Goal: Task Accomplishment & Management: Complete application form

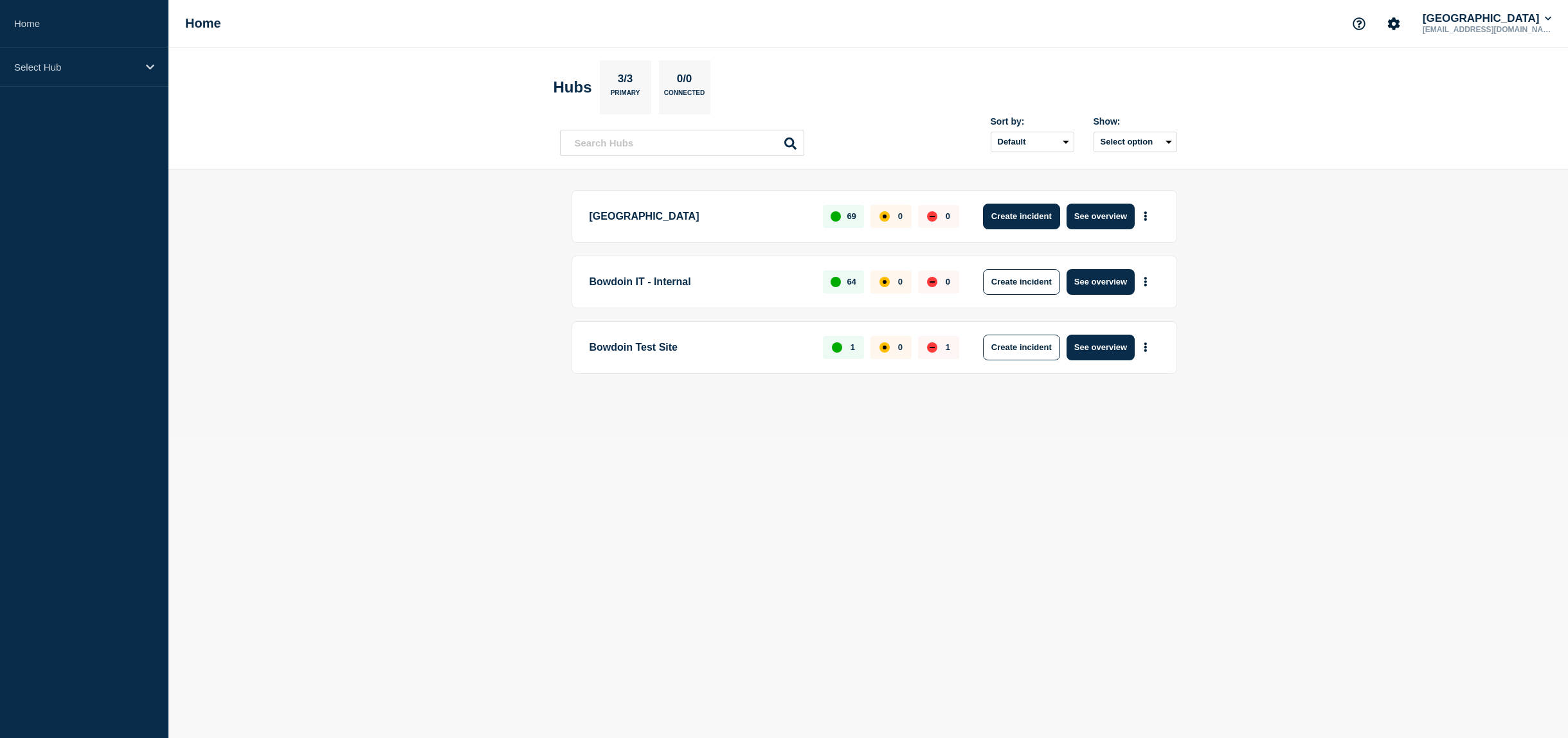
click at [1021, 210] on button "Create incident" at bounding box center [1022, 216] width 77 height 26
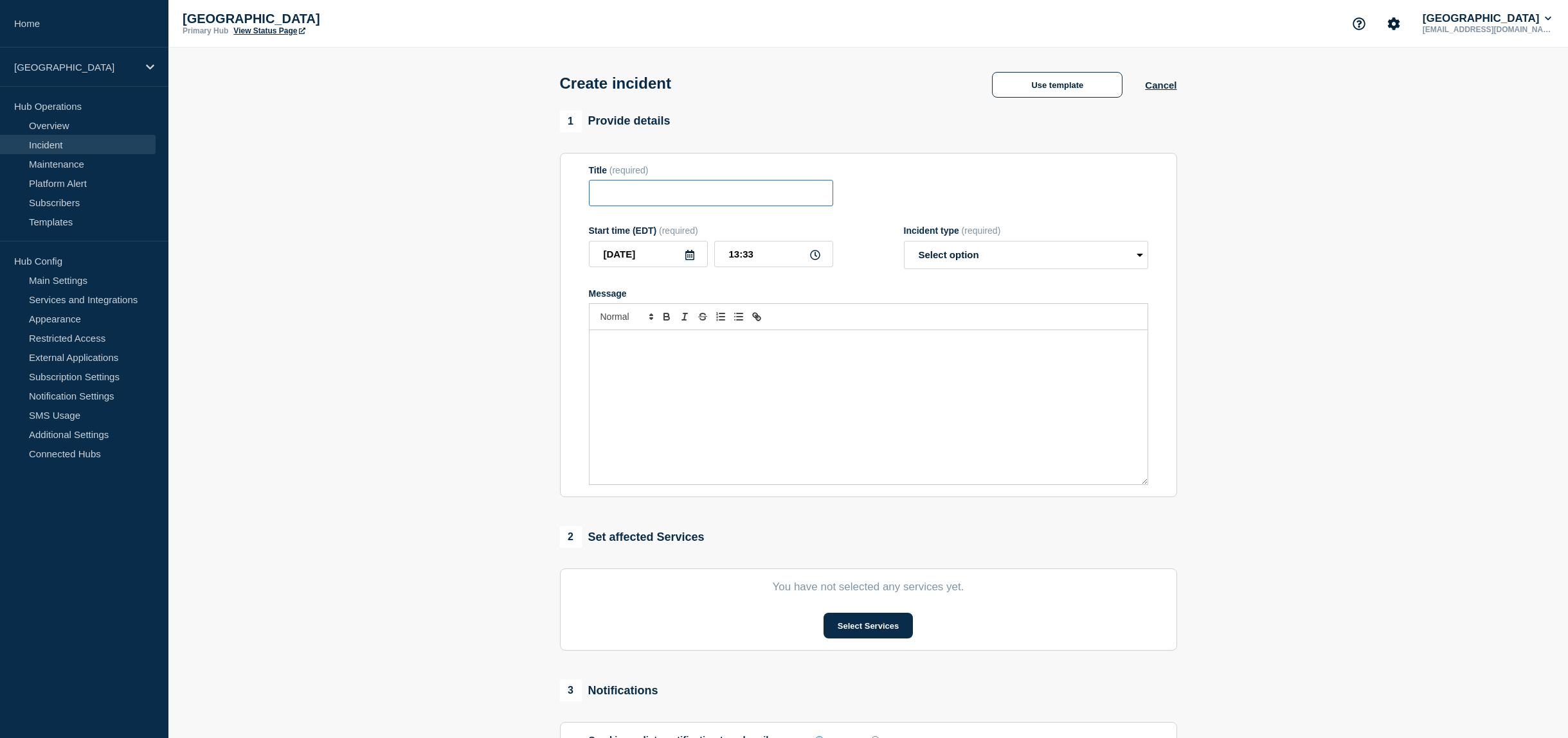
click at [708, 195] on input "Title" at bounding box center [710, 193] width 244 height 26
type input "Canvas experiencing slow load times or page errors"
select select "identified"
click at [738, 410] on div "Message" at bounding box center [868, 407] width 558 height 154
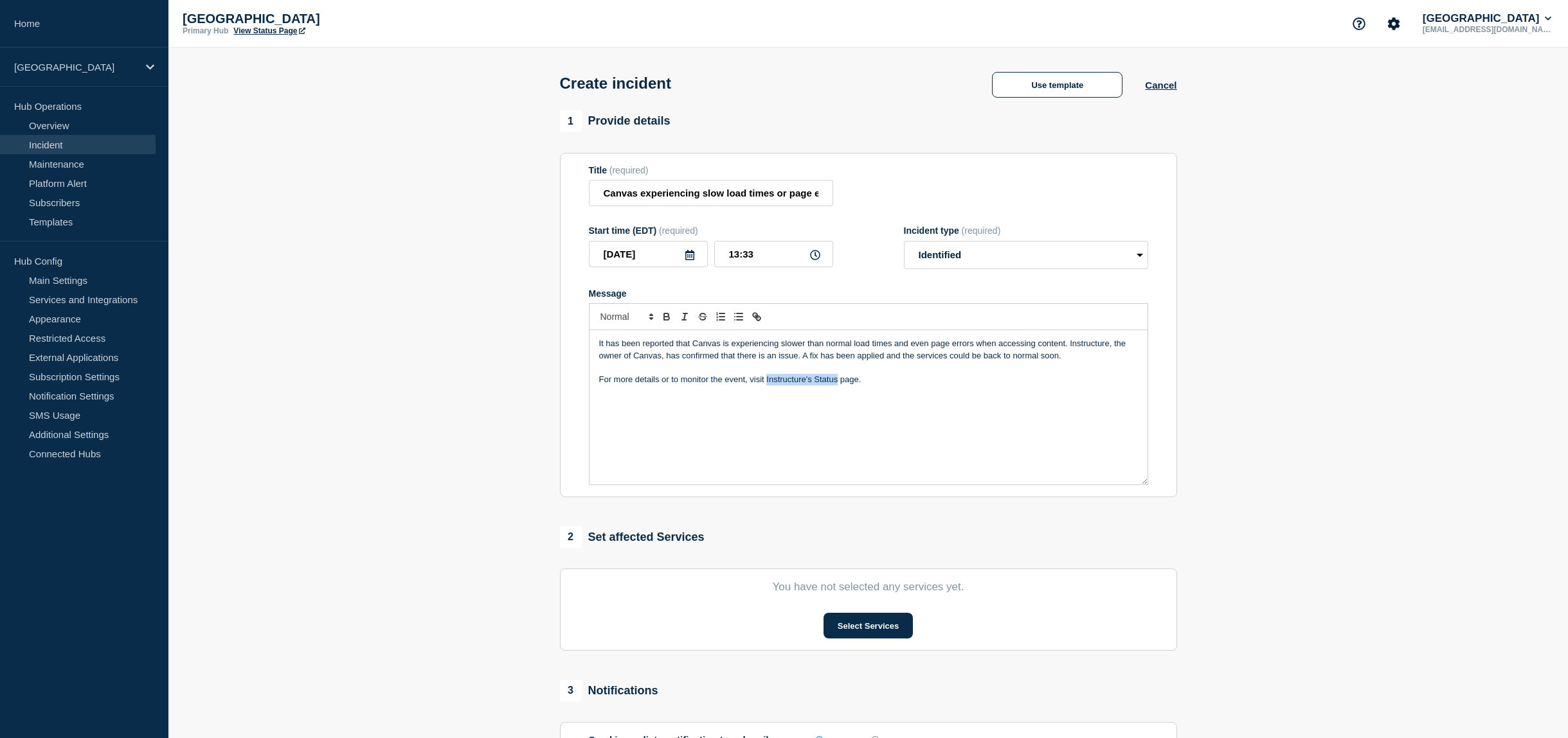
drag, startPoint x: 766, startPoint y: 386, endPoint x: 837, endPoint y: 387, distance: 71.0
click at [837, 386] on p "For more details or to monitor the event, visit Instructure's Status page." at bounding box center [868, 380] width 539 height 11
drag, startPoint x: 754, startPoint y: 330, endPoint x: 764, endPoint y: 324, distance: 11.7
click at [754, 323] on icon "Toggle link" at bounding box center [757, 316] width 11 height 11
paste input "[URL][DOMAIN_NAME]"
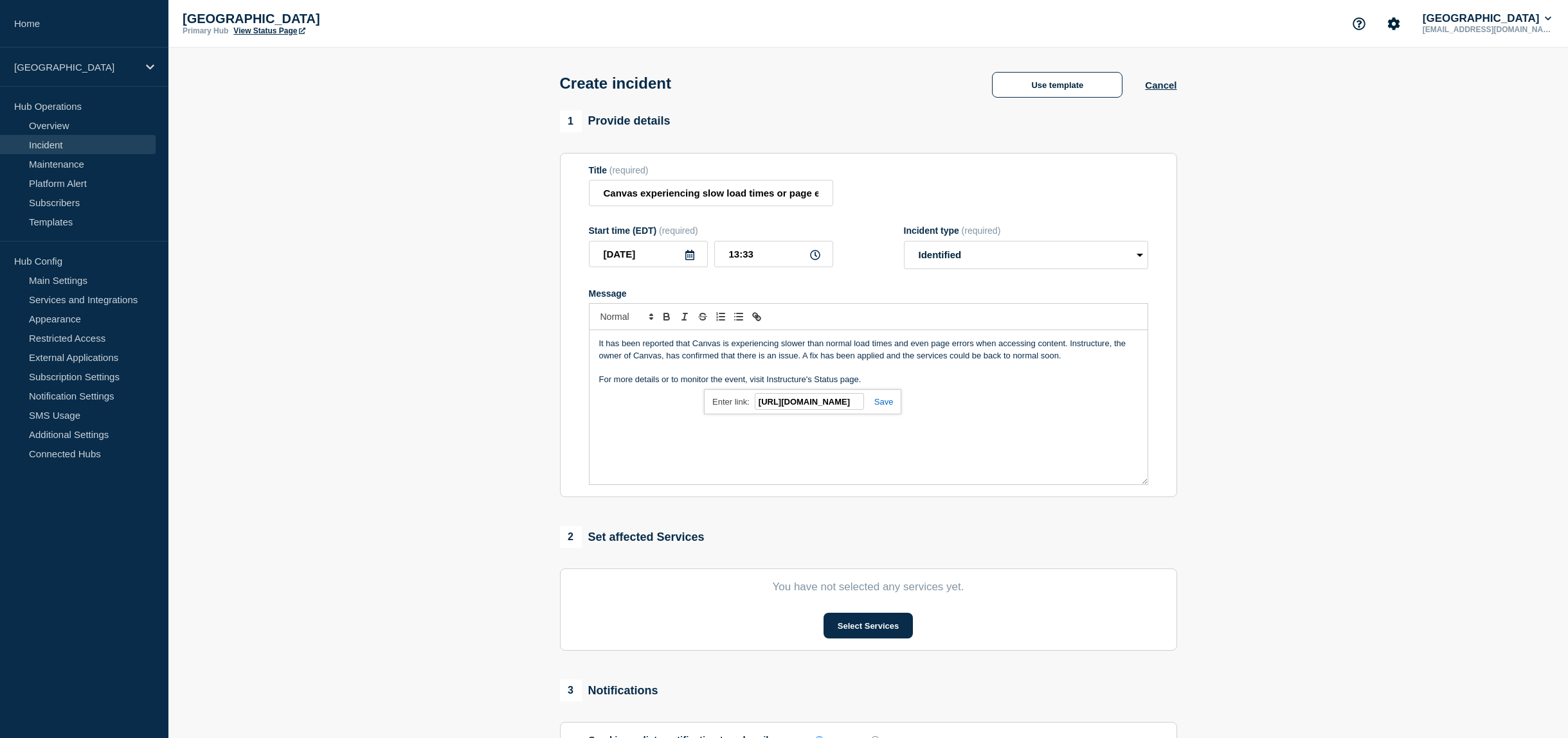
type input "[URL][DOMAIN_NAME]"
click at [887, 407] on link at bounding box center [879, 402] width 30 height 10
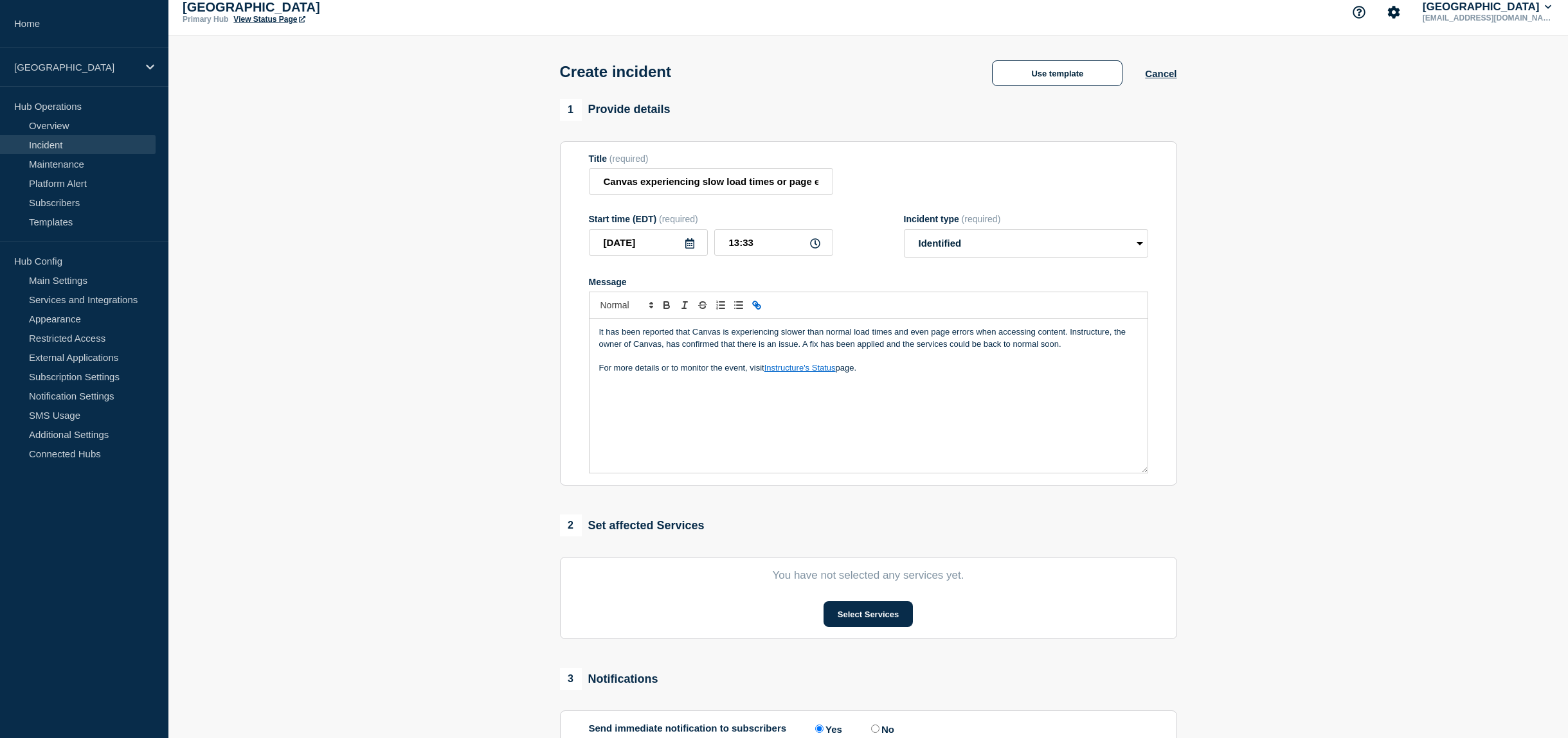
scroll to position [102, 0]
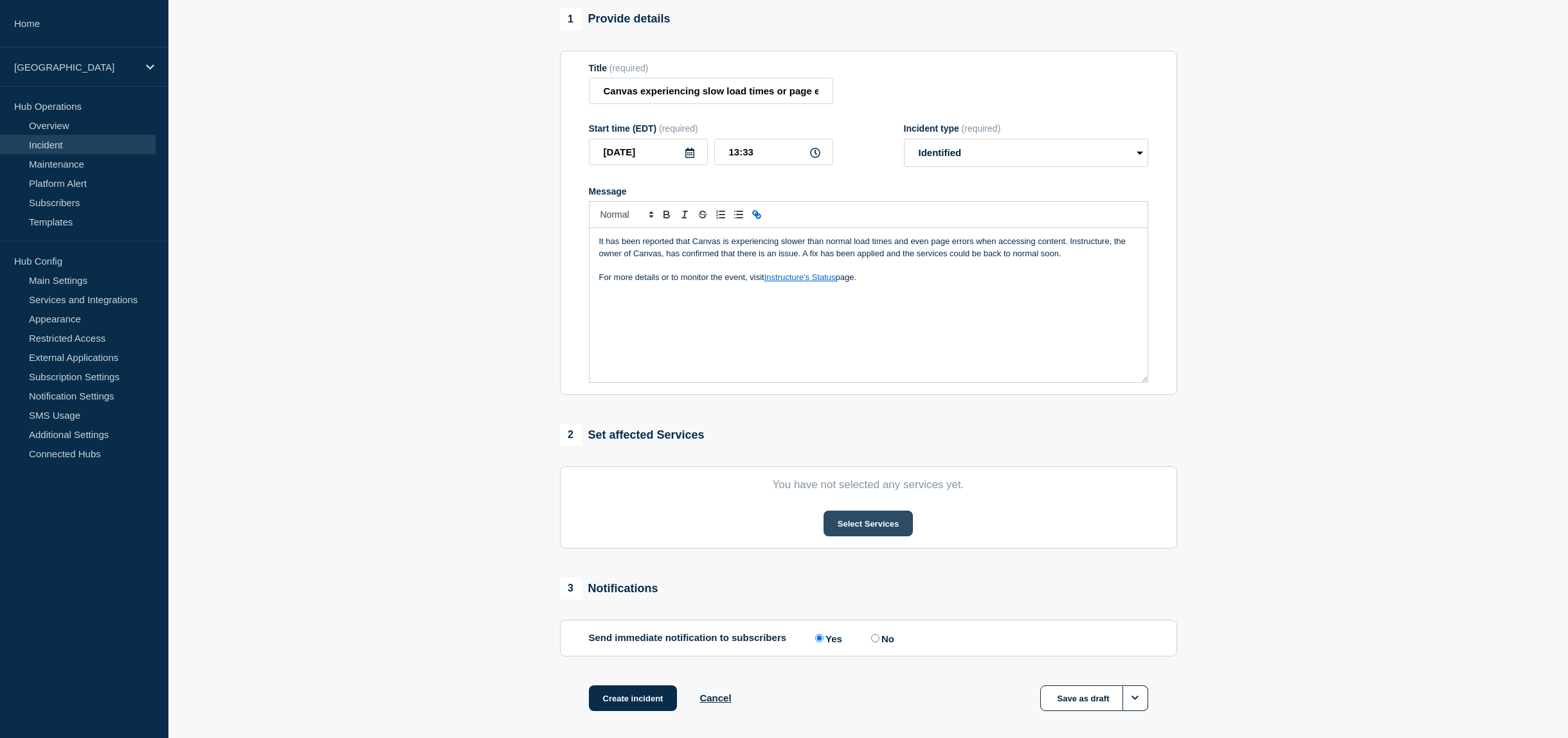
click at [866, 536] on button "Select Services" at bounding box center [868, 524] width 89 height 26
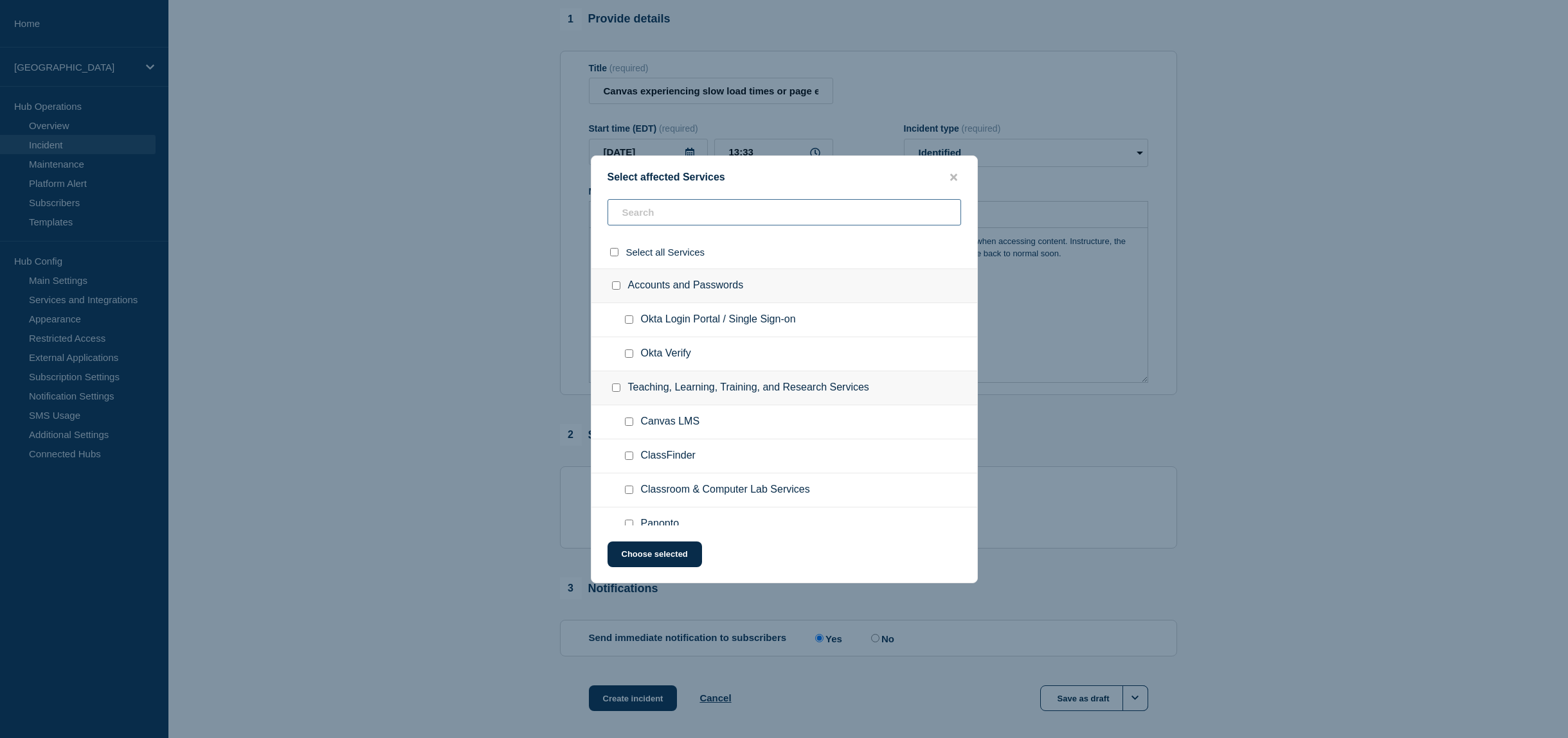
click at [665, 208] on input "text" at bounding box center [784, 212] width 354 height 26
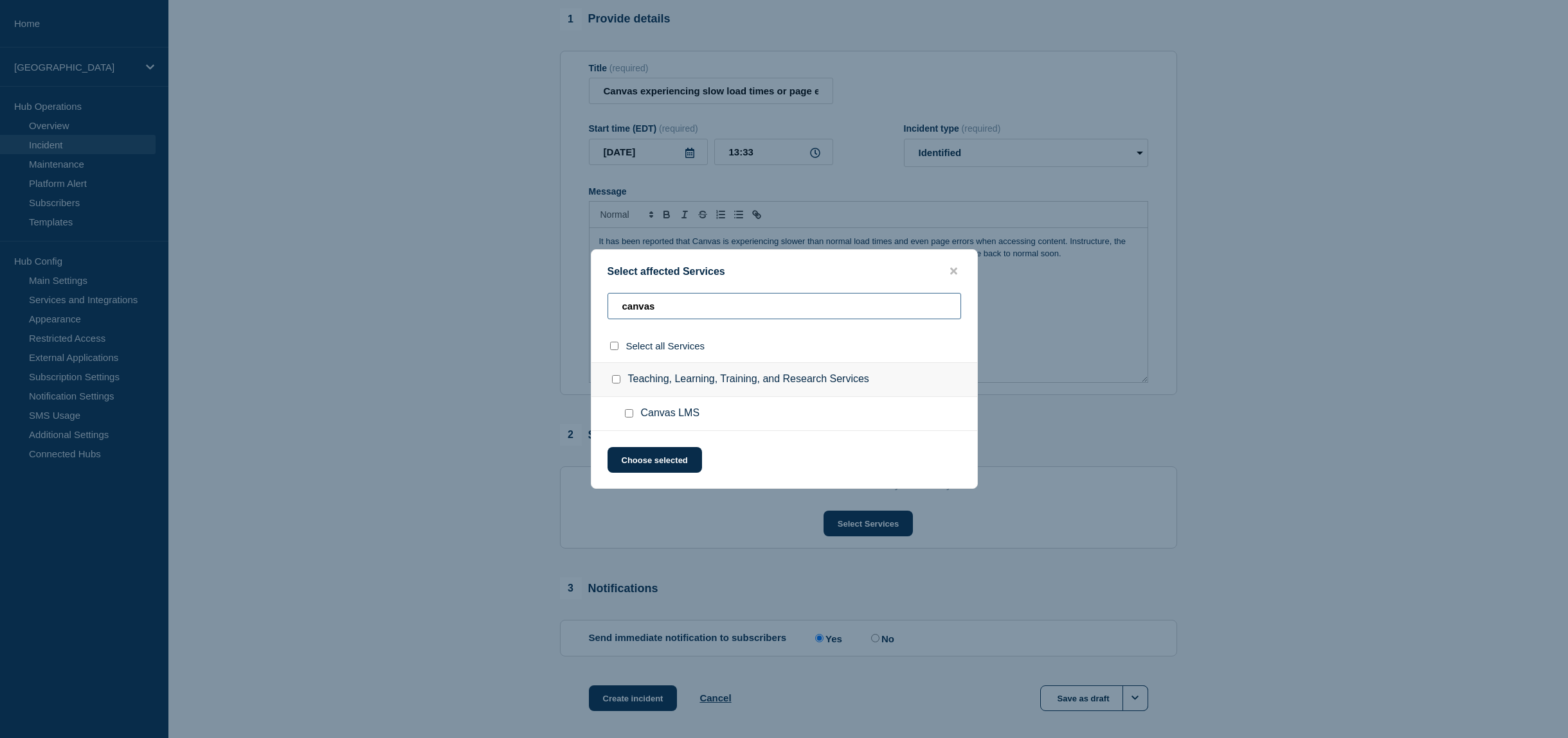
type input "canvas"
click at [630, 417] on input "Canvas LMS checkbox" at bounding box center [629, 413] width 8 height 8
checkbox input "true"
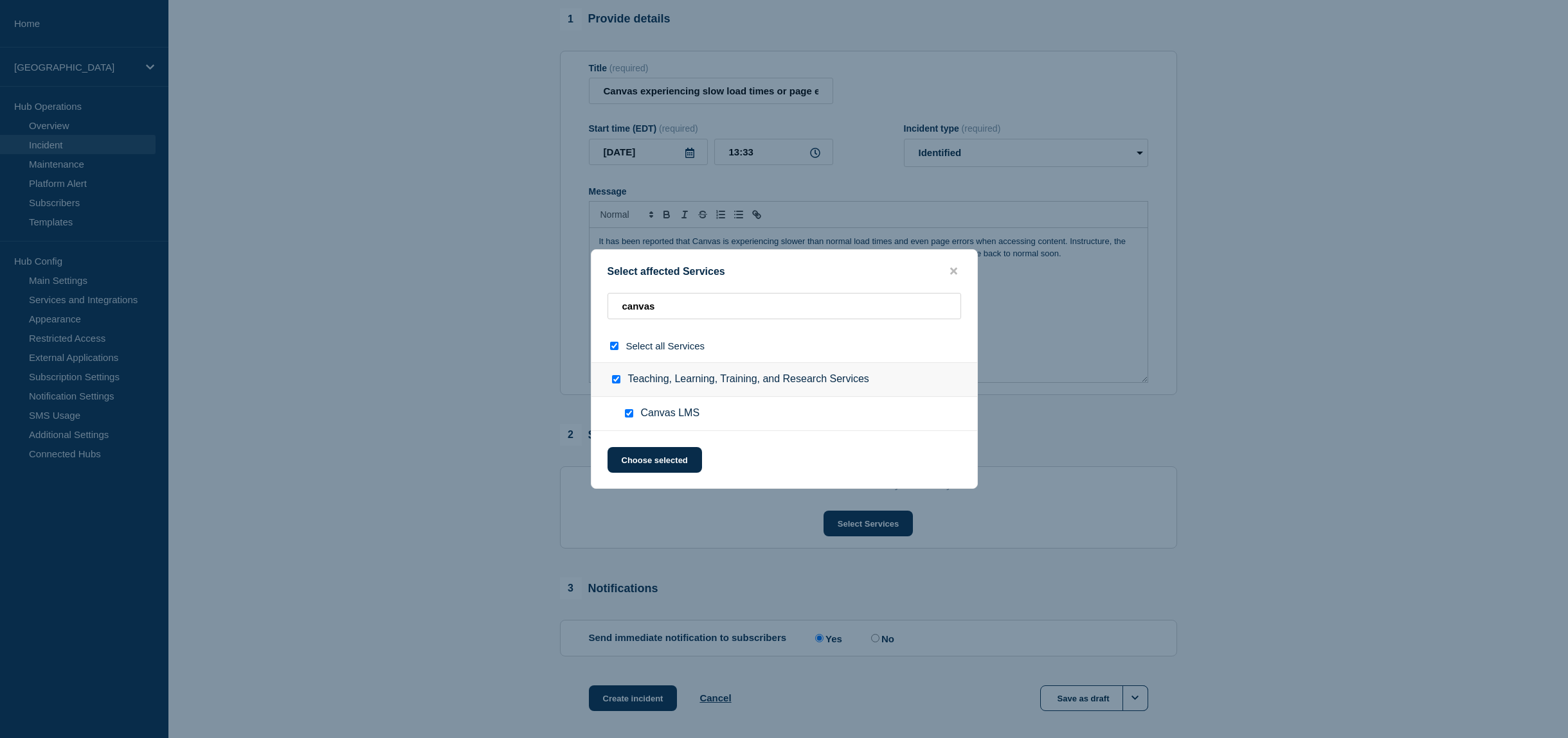
drag, startPoint x: 677, startPoint y: 472, endPoint x: 706, endPoint y: 475, distance: 29.2
click at [677, 472] on button "Choose selected" at bounding box center [655, 460] width 94 height 26
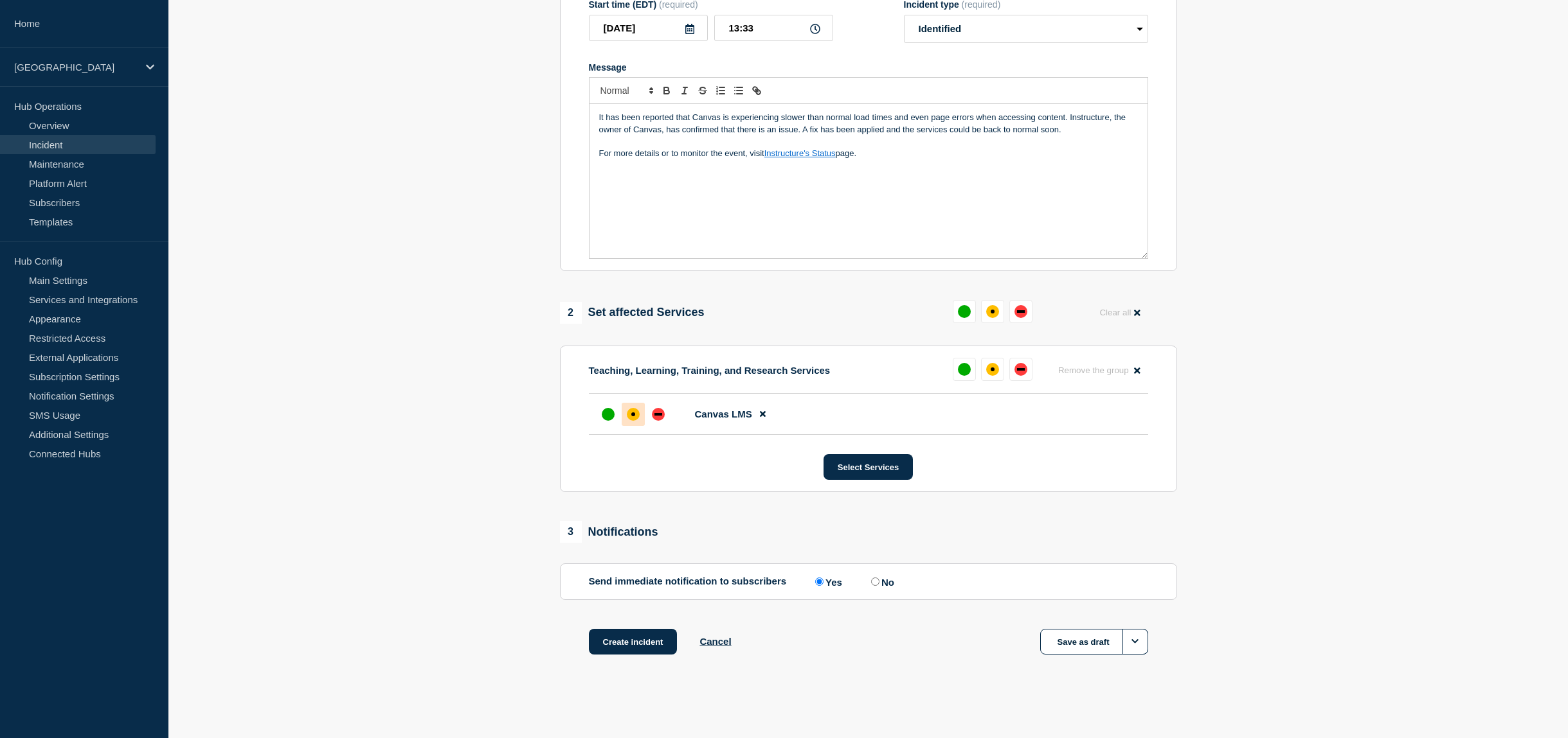
scroll to position [238, 0]
click at [633, 416] on div "affected" at bounding box center [633, 415] width 13 height 13
click at [630, 642] on button "Create incident" at bounding box center [633, 642] width 89 height 26
